Goal: Find specific page/section: Find specific page/section

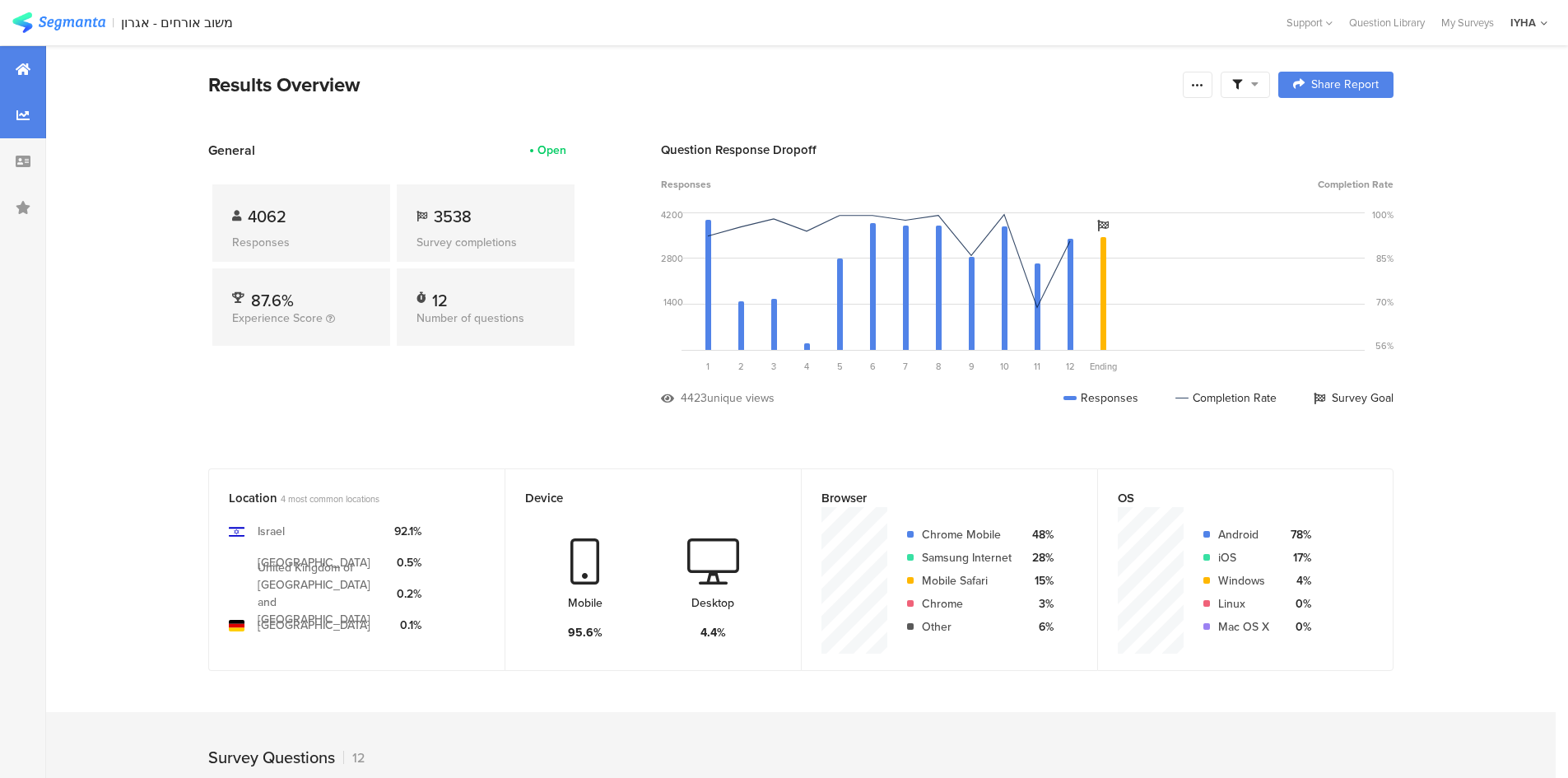
click at [22, 111] on icon at bounding box center [22, 115] width 13 height 13
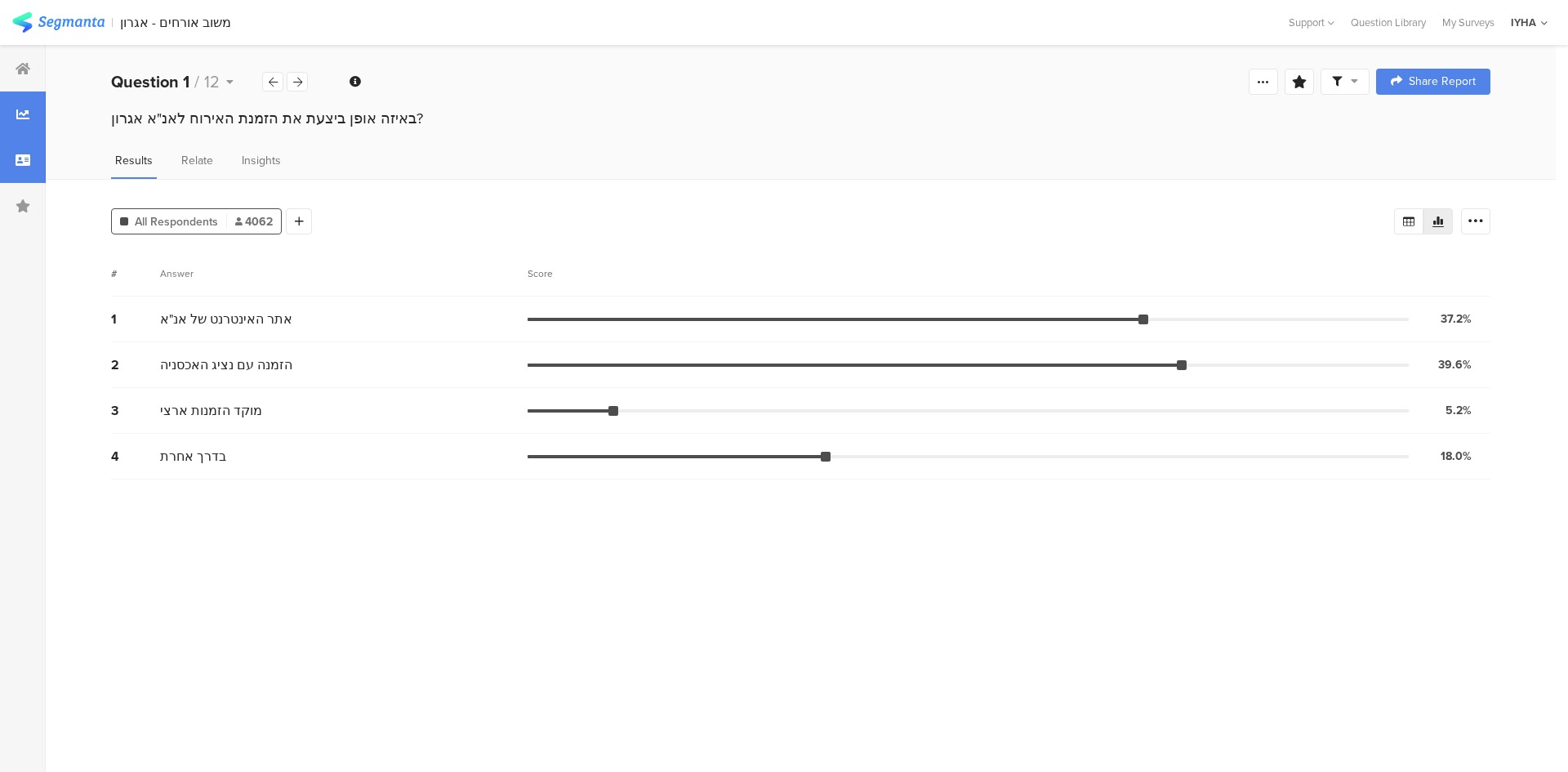
click at [28, 161] on icon at bounding box center [22, 159] width 15 height 13
